Goal: Task Accomplishment & Management: Manage account settings

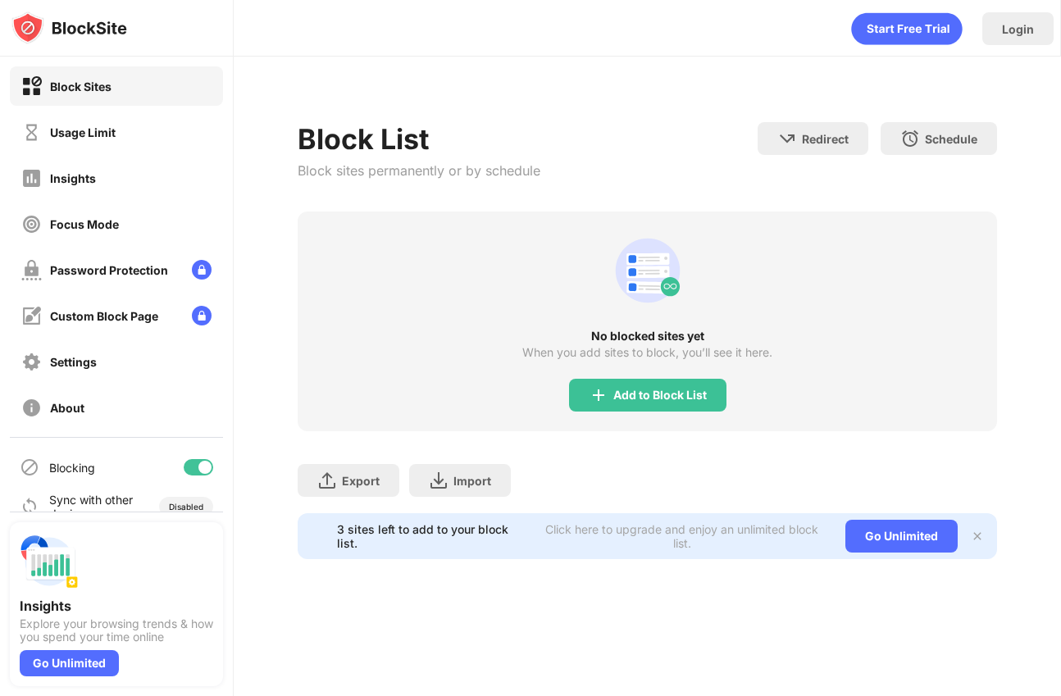
click at [622, 390] on div "Add to Block List" at bounding box center [659, 395] width 93 height 13
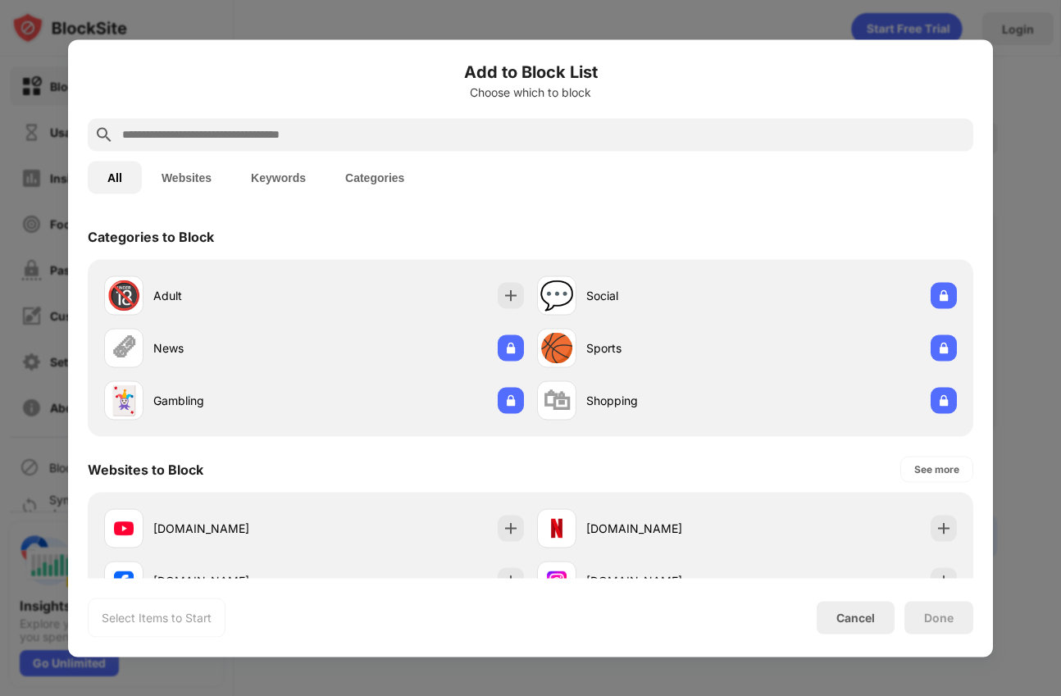
click at [283, 139] on input "text" at bounding box center [543, 135] width 846 height 20
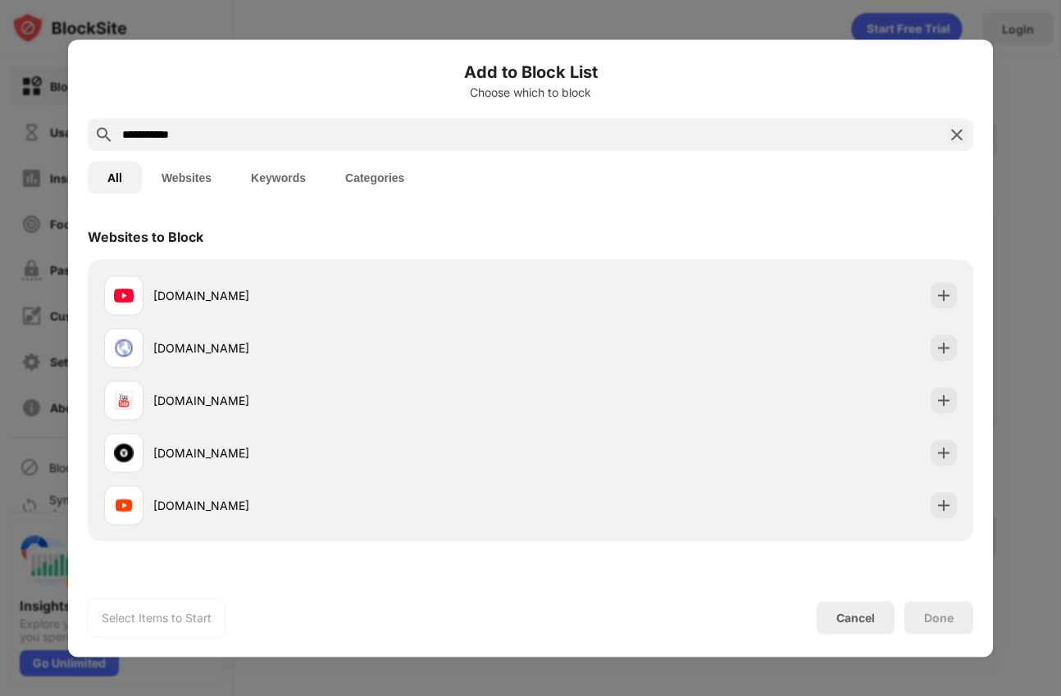
type input "**********"
click at [505, 266] on div "[DOMAIN_NAME] [DOMAIN_NAME] [DOMAIN_NAME] [DOMAIN_NAME] [DOMAIN_NAME]" at bounding box center [530, 400] width 885 height 282
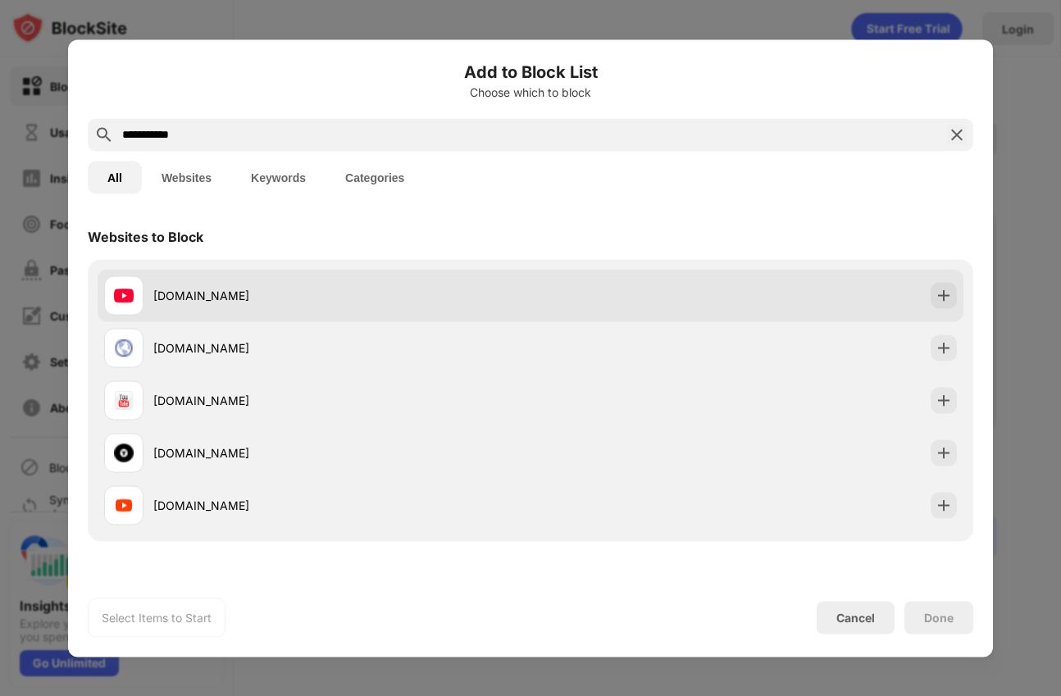
click at [509, 276] on div "[DOMAIN_NAME]" at bounding box center [317, 294] width 426 height 39
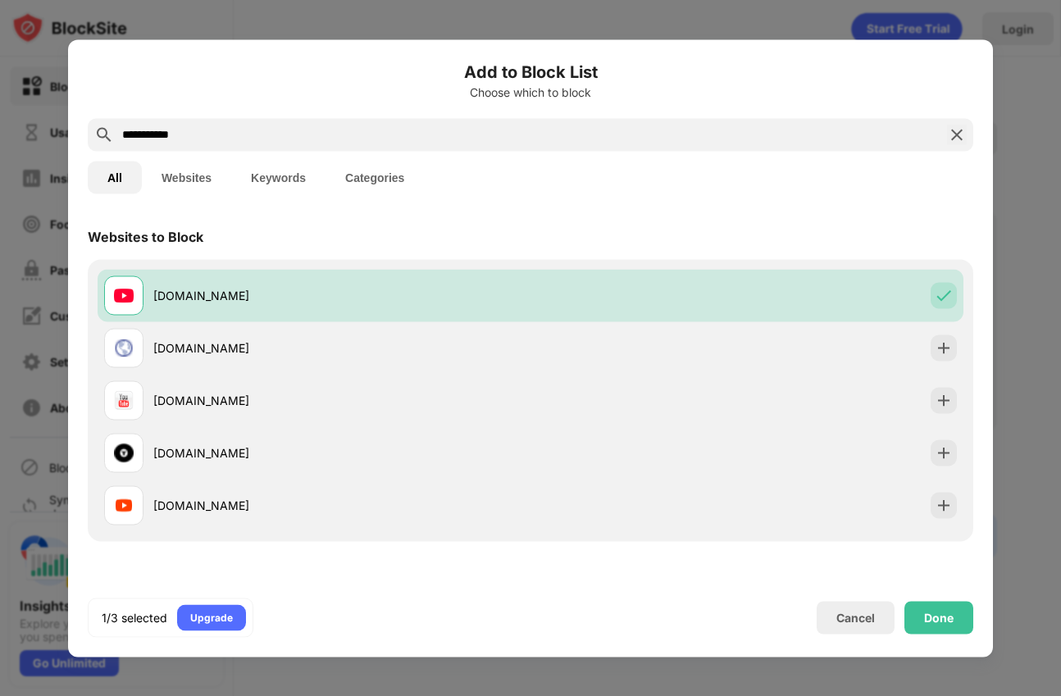
click at [938, 616] on div "Done" at bounding box center [939, 617] width 30 height 13
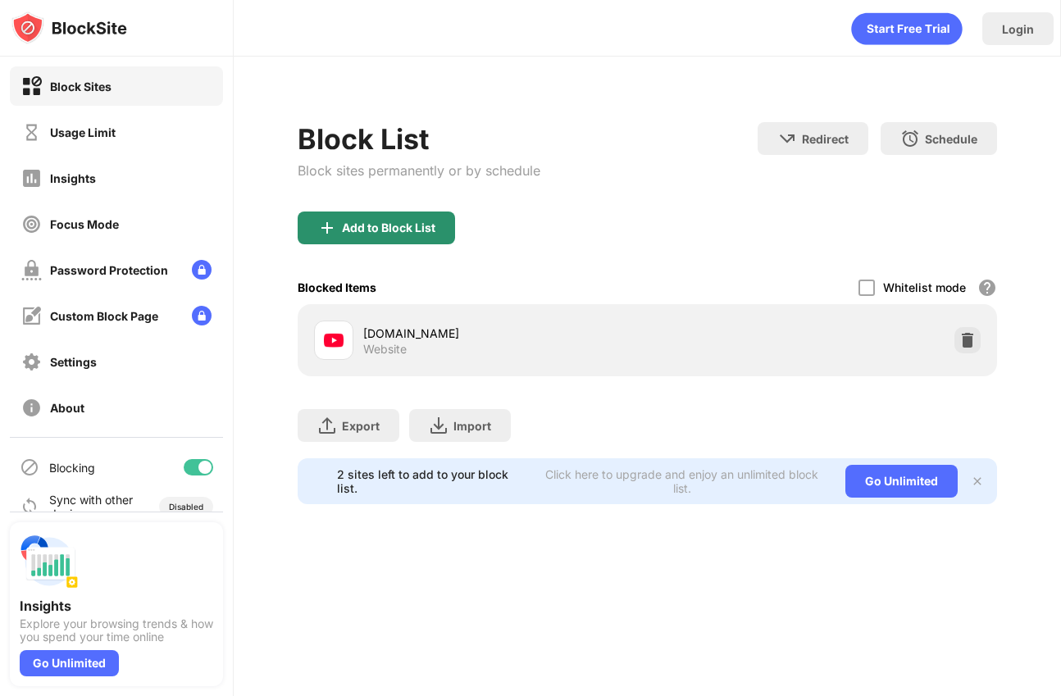
click at [350, 237] on div "Add to Block List" at bounding box center [376, 227] width 157 height 33
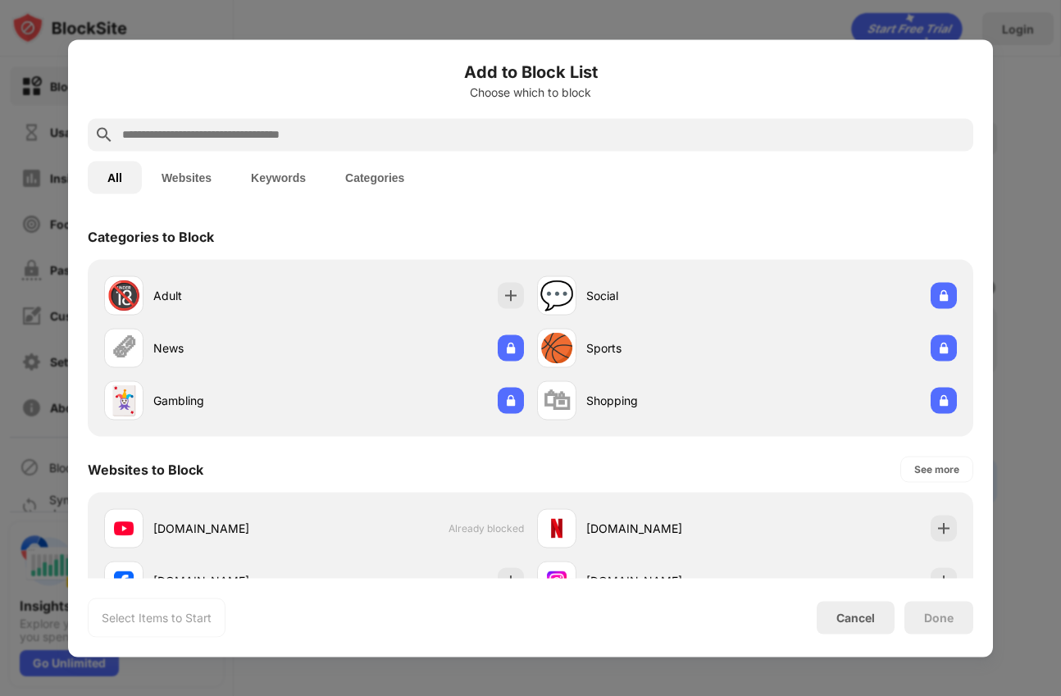
click at [240, 129] on input "text" at bounding box center [543, 135] width 846 height 20
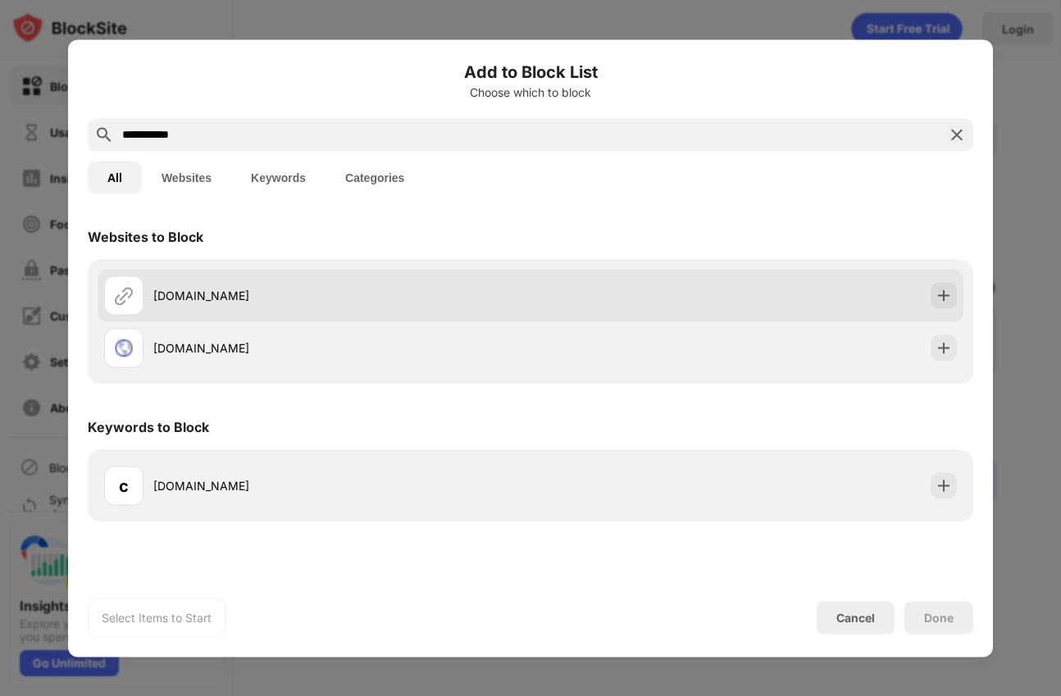
type input "**********"
click at [830, 296] on div "[DOMAIN_NAME]" at bounding box center [531, 295] width 866 height 52
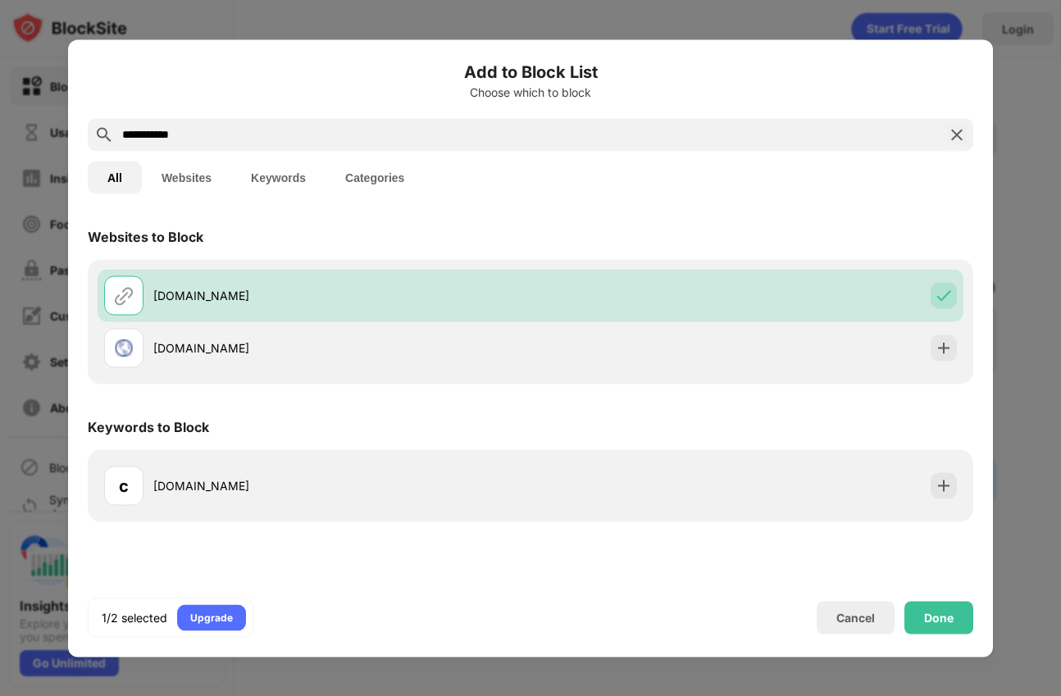
click at [939, 608] on div "Done" at bounding box center [938, 617] width 69 height 33
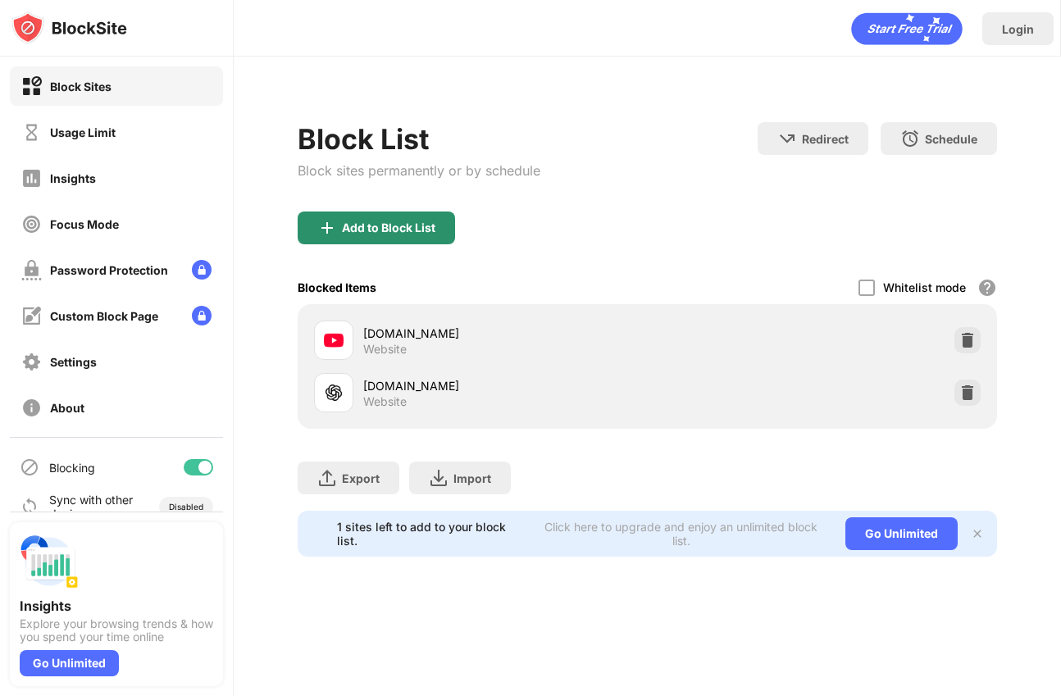
click at [342, 230] on div "Add to Block List" at bounding box center [388, 227] width 93 height 13
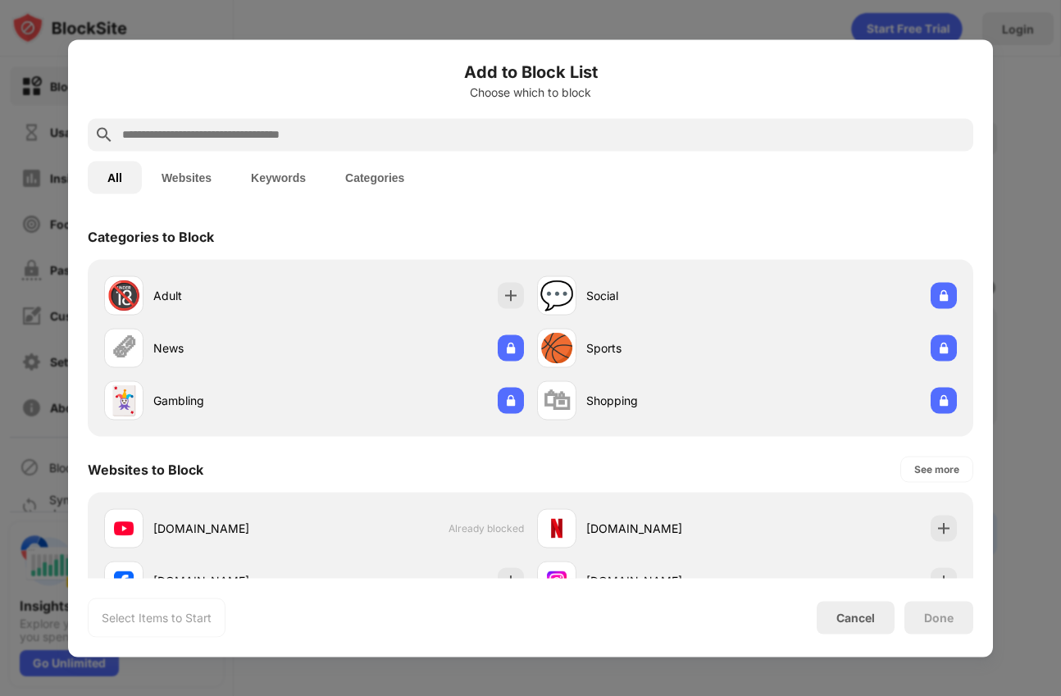
click at [242, 124] on div at bounding box center [530, 134] width 885 height 33
click at [239, 130] on input "text" at bounding box center [543, 135] width 846 height 20
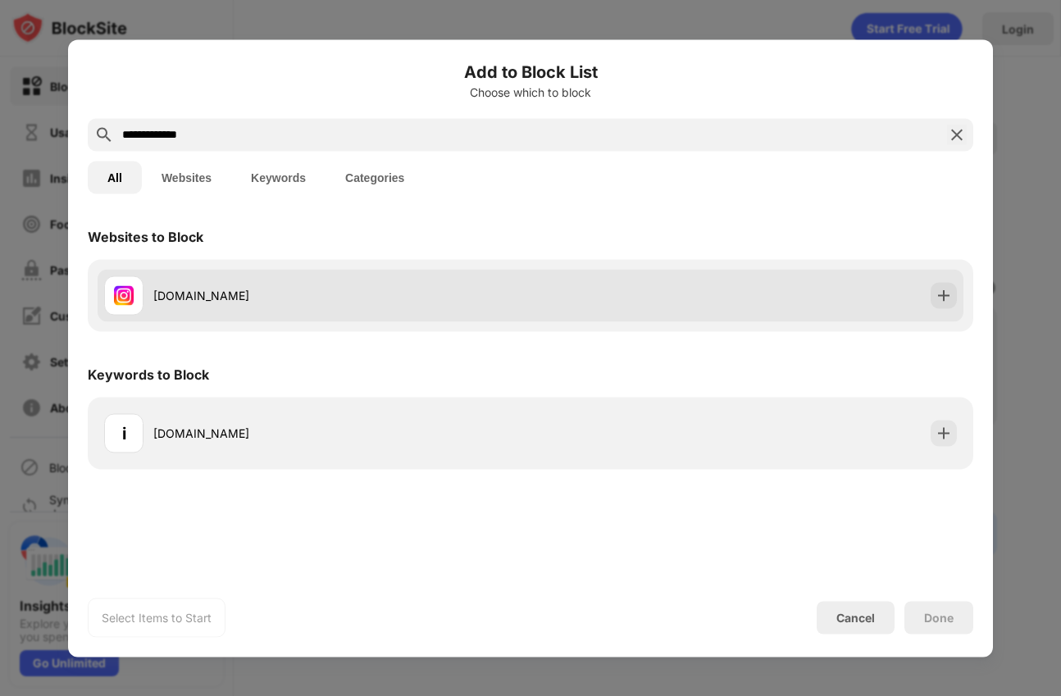
type input "**********"
click at [538, 280] on div "[DOMAIN_NAME]" at bounding box center [531, 295] width 866 height 52
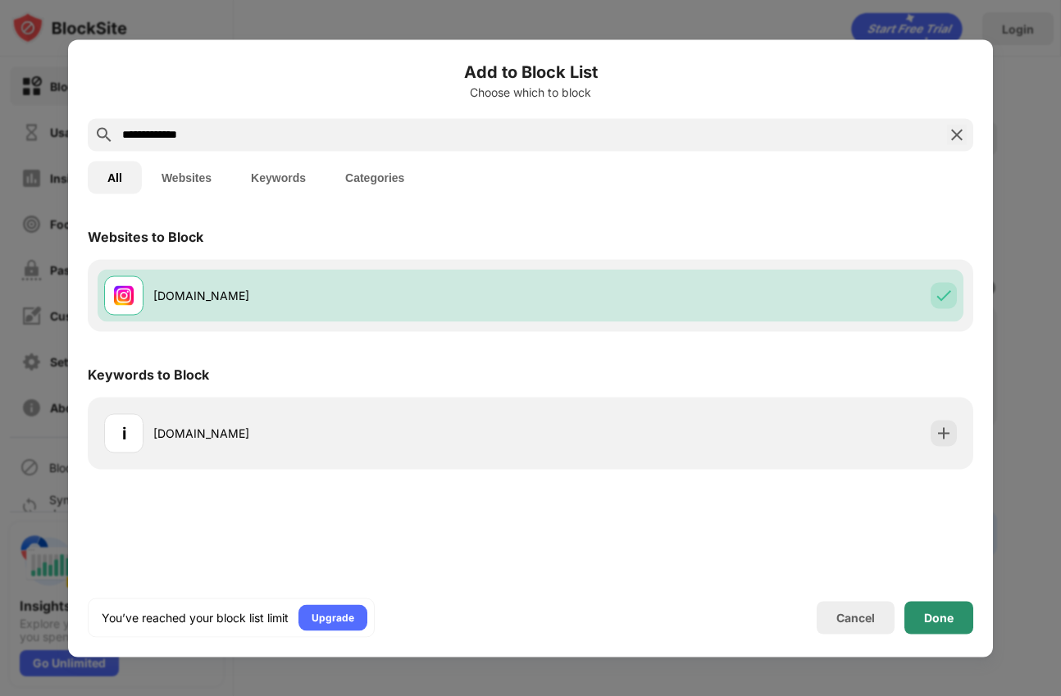
click at [940, 620] on div "Done" at bounding box center [939, 617] width 30 height 13
